Goal: Information Seeking & Learning: Learn about a topic

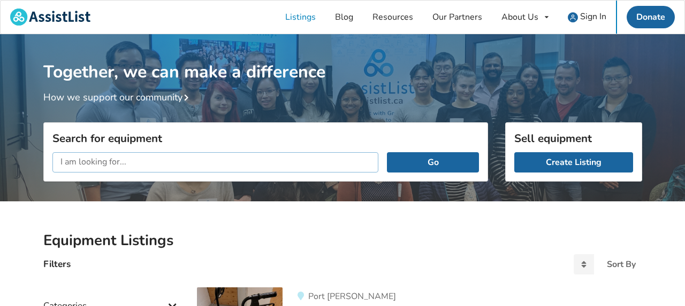
click at [72, 167] on input "text" at bounding box center [215, 162] width 326 height 20
click at [387, 152] on button "Go" at bounding box center [432, 162] width 91 height 20
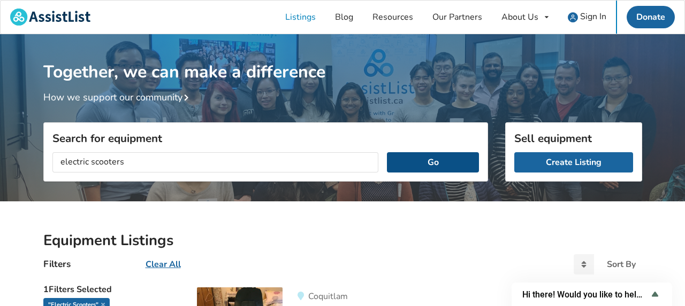
click at [415, 159] on button "Go" at bounding box center [432, 162] width 91 height 20
click at [418, 160] on button "Go" at bounding box center [432, 162] width 91 height 20
click at [62, 159] on input "electric scooters" at bounding box center [215, 162] width 326 height 20
type input "laser equipment"
click at [387, 152] on button "Go" at bounding box center [432, 162] width 91 height 20
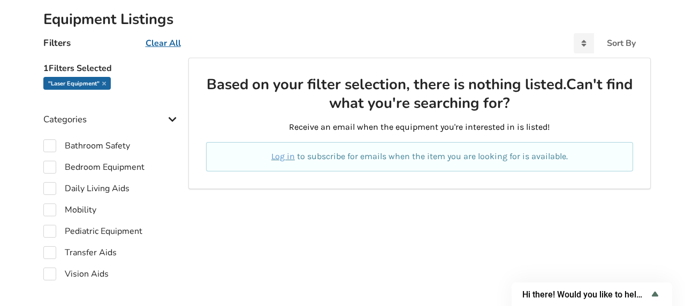
scroll to position [222, 0]
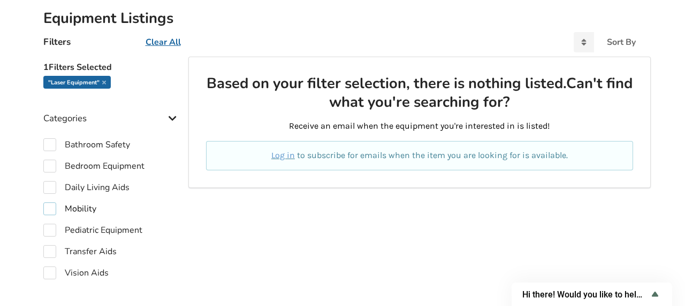
click at [86, 206] on label "Mobility" at bounding box center [69, 209] width 53 height 13
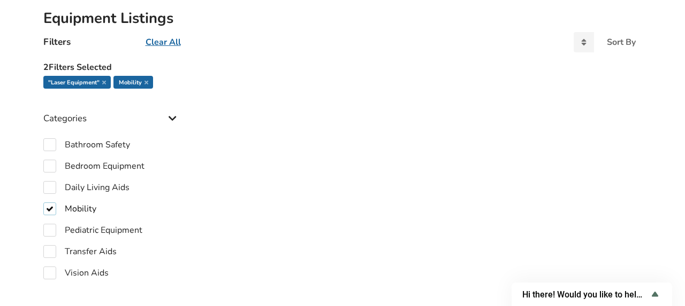
click at [91, 203] on label "Mobility" at bounding box center [69, 209] width 53 height 13
checkbox input "false"
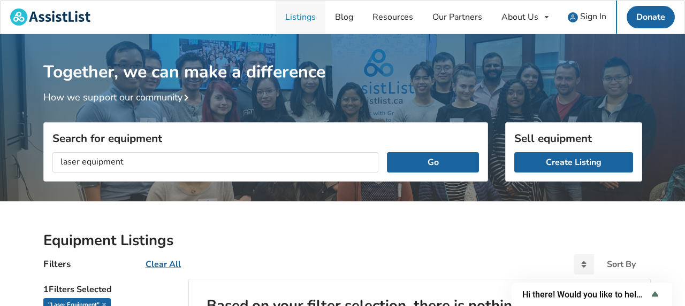
click at [293, 14] on link "Listings" at bounding box center [300, 17] width 50 height 33
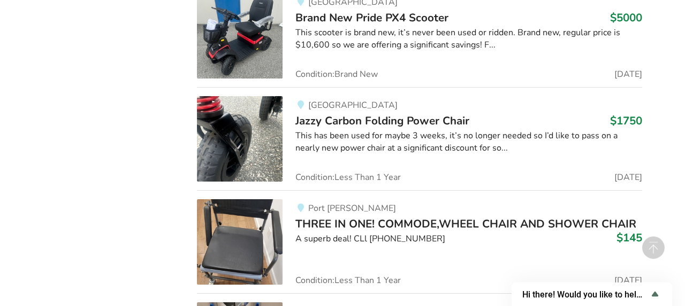
scroll to position [5659, 0]
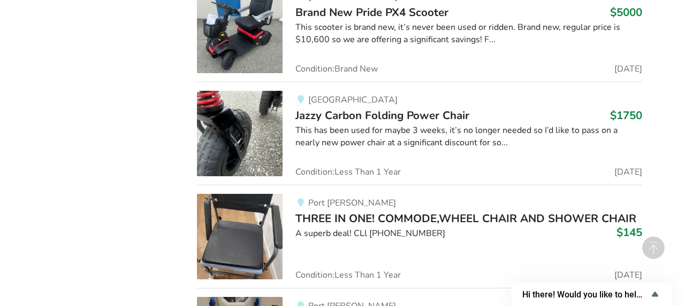
click at [219, 119] on img at bounding box center [240, 134] width 86 height 86
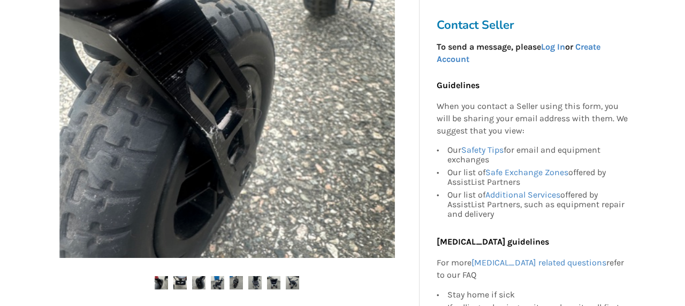
scroll to position [278, 0]
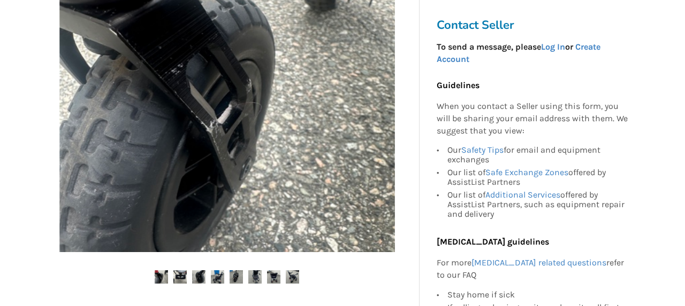
click at [201, 270] on div at bounding box center [226, 108] width 367 height 392
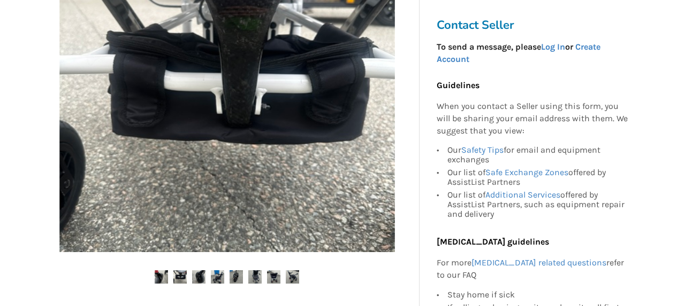
click at [250, 273] on img at bounding box center [254, 277] width 13 height 13
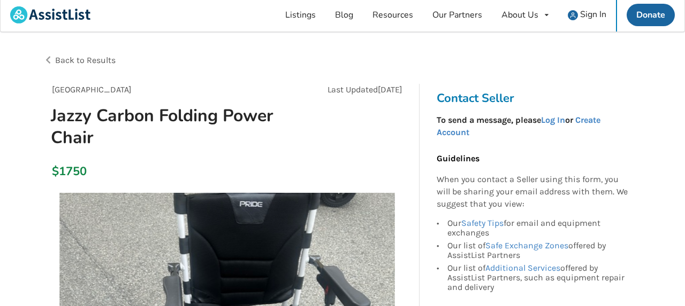
scroll to position [0, 0]
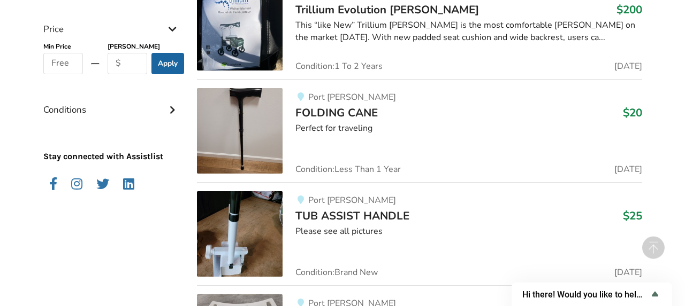
scroll to position [774, 0]
